Goal: Information Seeking & Learning: Learn about a topic

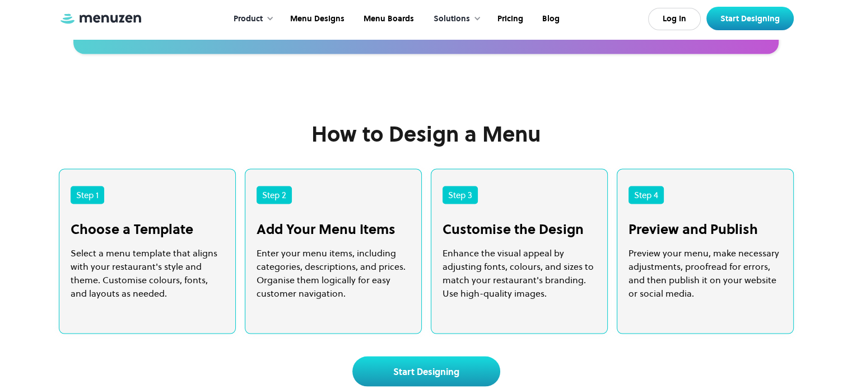
scroll to position [2129, 0]
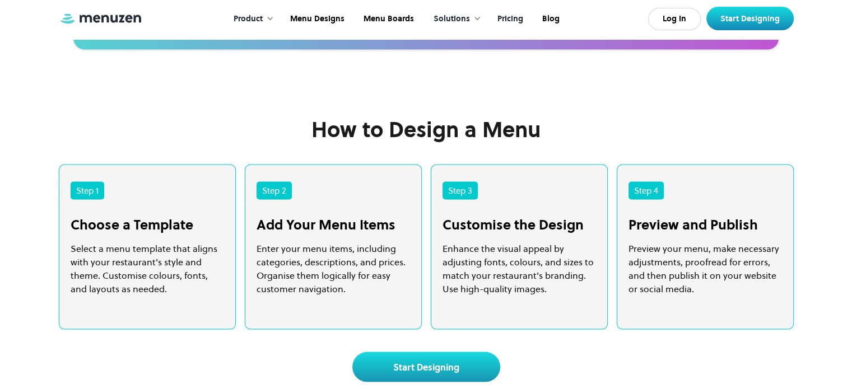
click at [504, 14] on link "Pricing" at bounding box center [509, 19] width 45 height 35
